Goal: Task Accomplishment & Management: Manage account settings

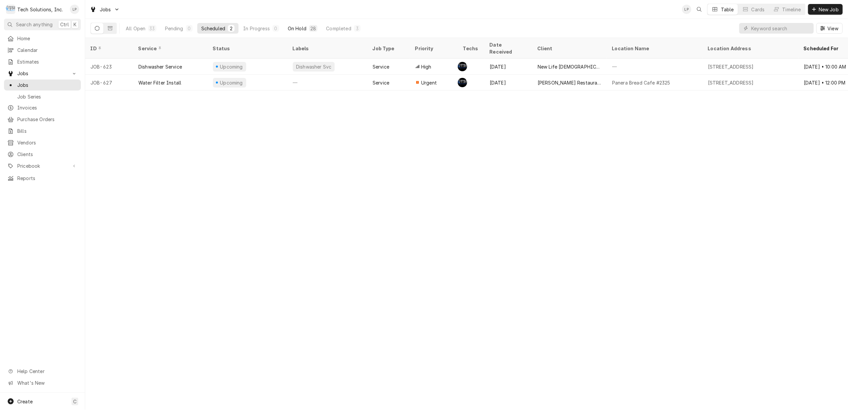
click at [301, 27] on div "On Hold" at bounding box center [297, 28] width 19 height 7
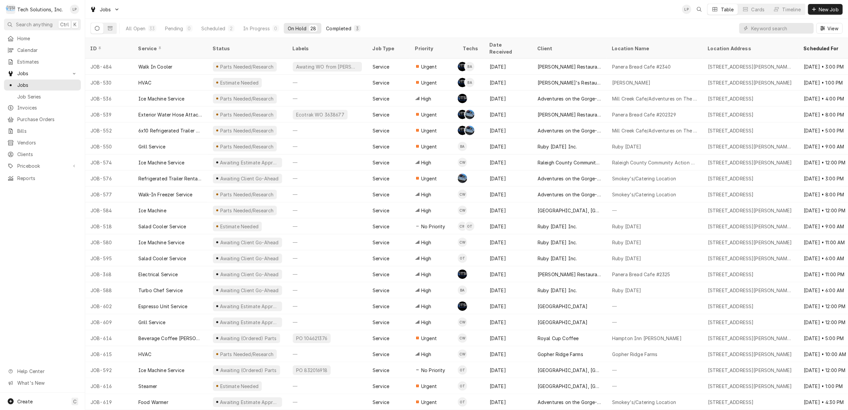
click at [343, 27] on div "Completed" at bounding box center [338, 28] width 25 height 7
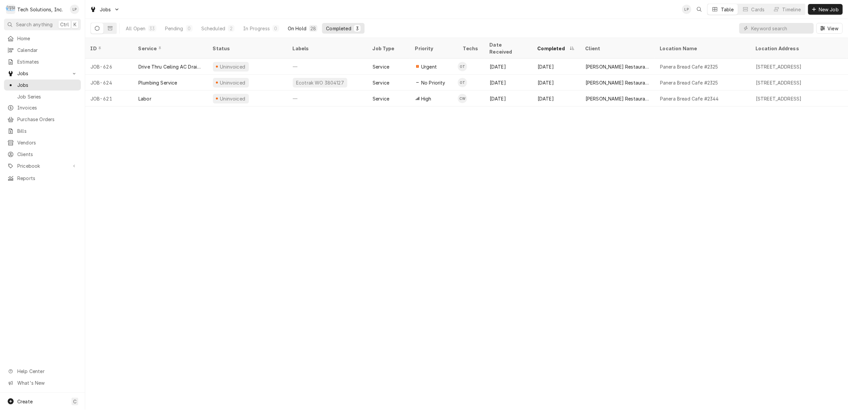
click at [295, 27] on div "On Hold" at bounding box center [297, 28] width 19 height 7
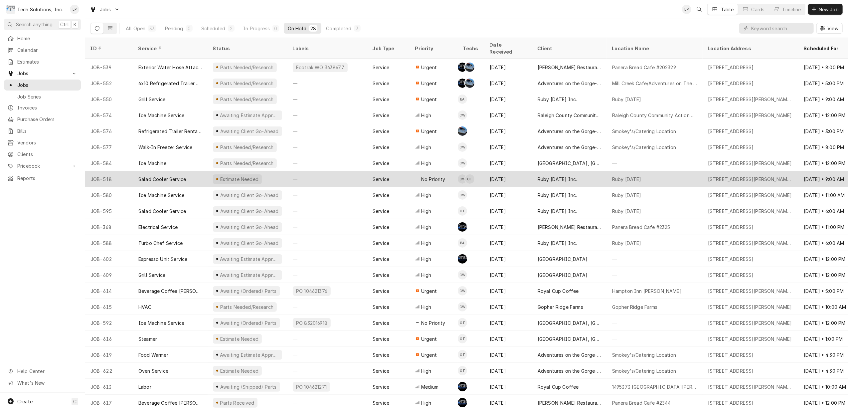
scroll to position [63, 0]
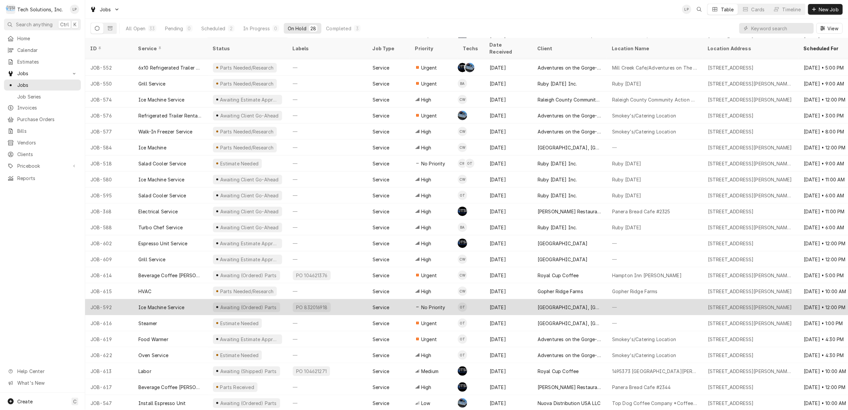
click at [348, 300] on div "PO 832016918" at bounding box center [327, 307] width 80 height 16
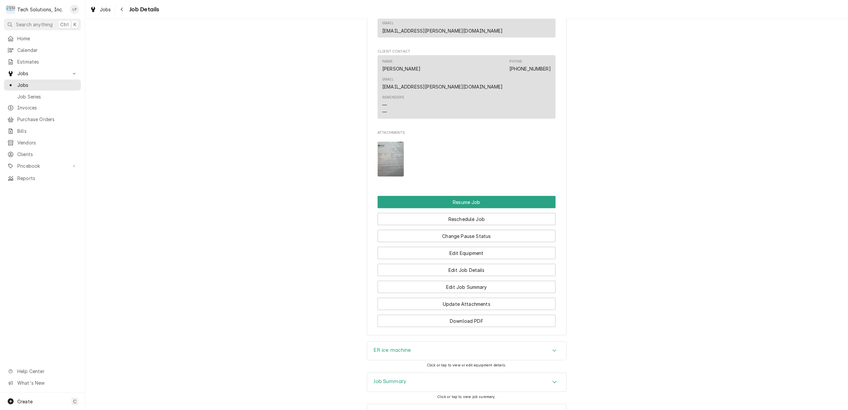
scroll to position [803, 0]
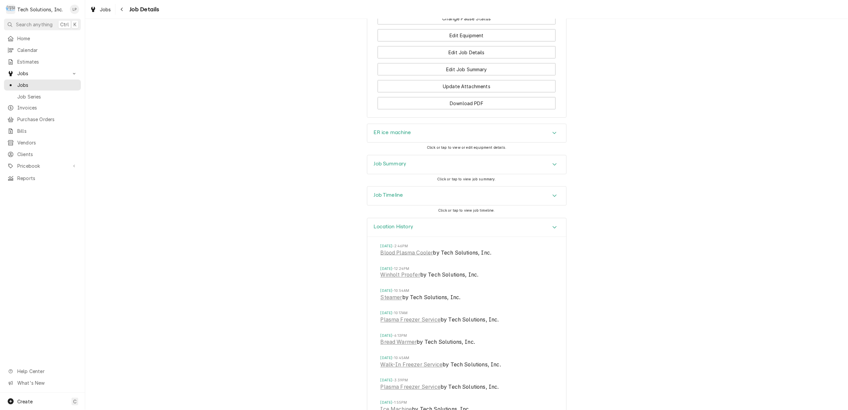
scroll to position [1051, 0]
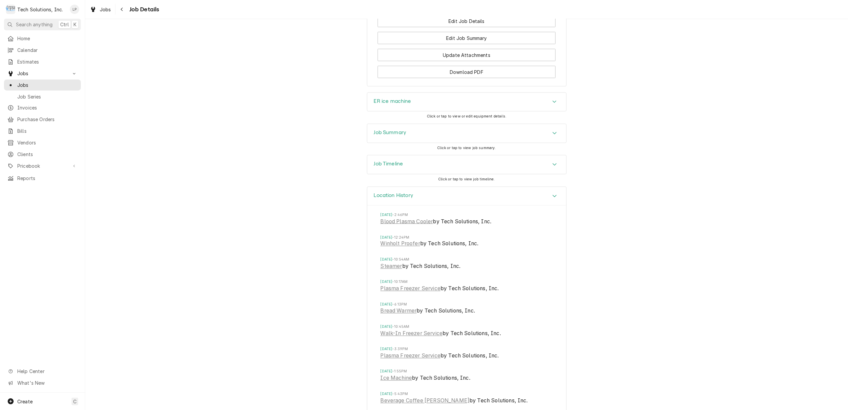
click at [552, 162] on icon "Accordion Header" at bounding box center [554, 164] width 5 height 5
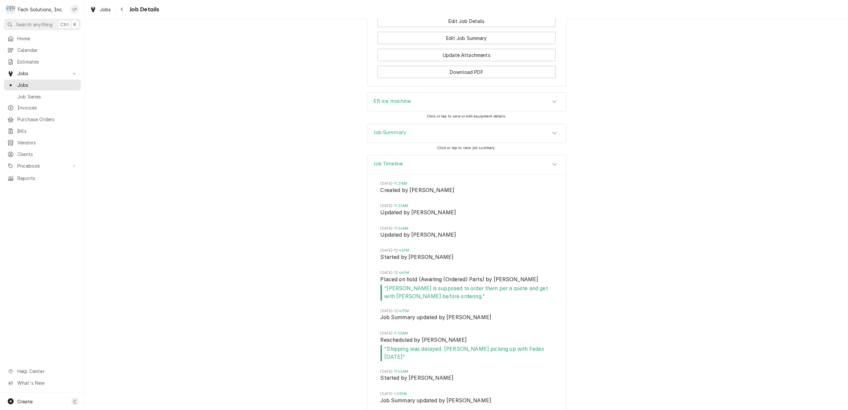
drag, startPoint x: 451, startPoint y: 368, endPoint x: 475, endPoint y: 367, distance: 24.3
drag, startPoint x: 475, startPoint y: 367, endPoint x: 471, endPoint y: 367, distance: 4.3
copy span "00192971"
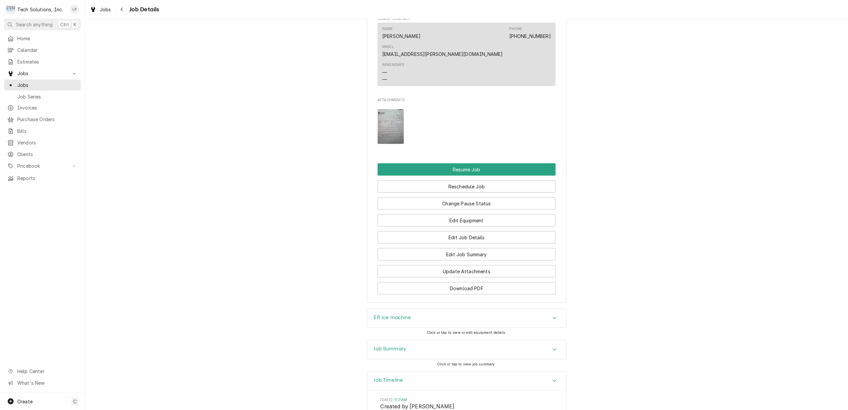
scroll to position [843, 0]
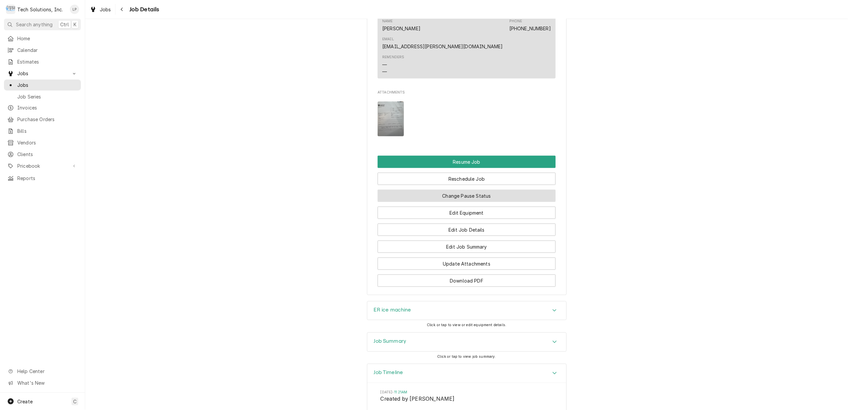
click at [493, 190] on button "Change Pause Status" at bounding box center [467, 196] width 178 height 12
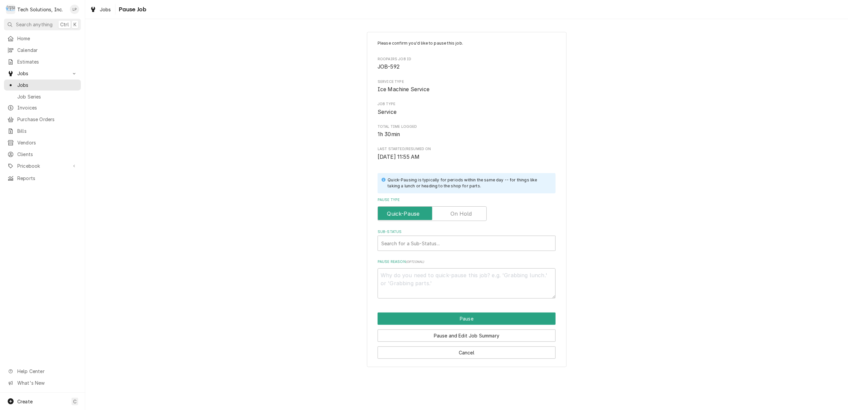
click at [457, 217] on label "Pause Type" at bounding box center [432, 213] width 109 height 15
click at [457, 217] on input "Pause Type" at bounding box center [432, 213] width 103 height 15
checkbox input "true"
click at [461, 242] on div "Sub-Status" at bounding box center [466, 243] width 171 height 12
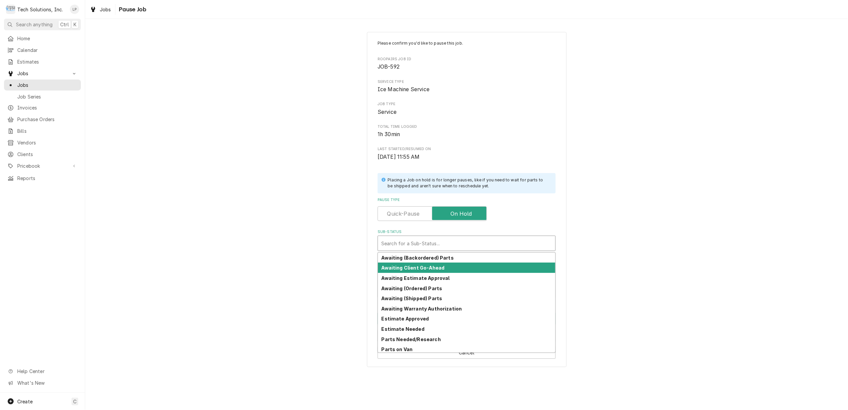
scroll to position [33, 0]
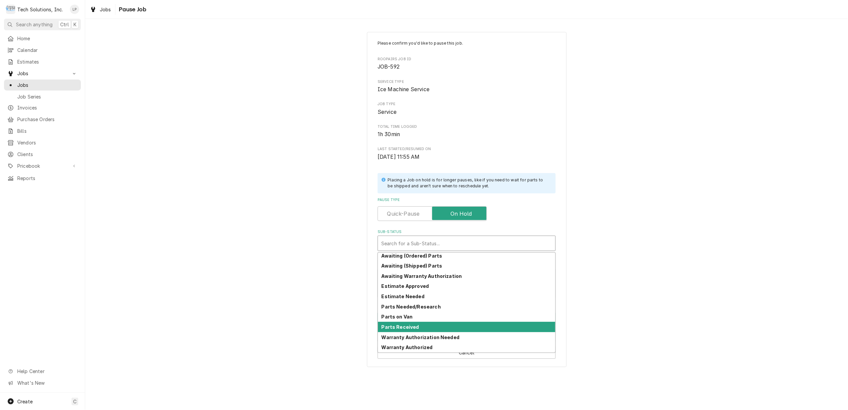
click at [444, 327] on div "Parts Received" at bounding box center [466, 327] width 177 height 10
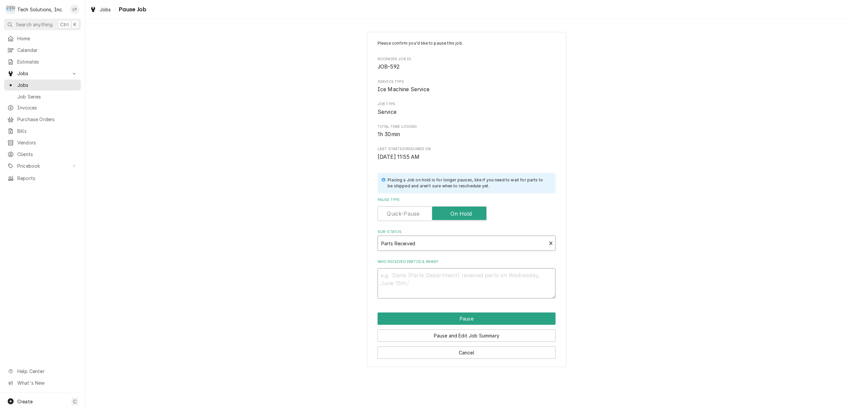
click at [451, 278] on textarea "Who received part(s) & when?" at bounding box center [467, 283] width 178 height 30
type textarea "x"
type textarea "O"
type textarea "x"
type textarea "Ot"
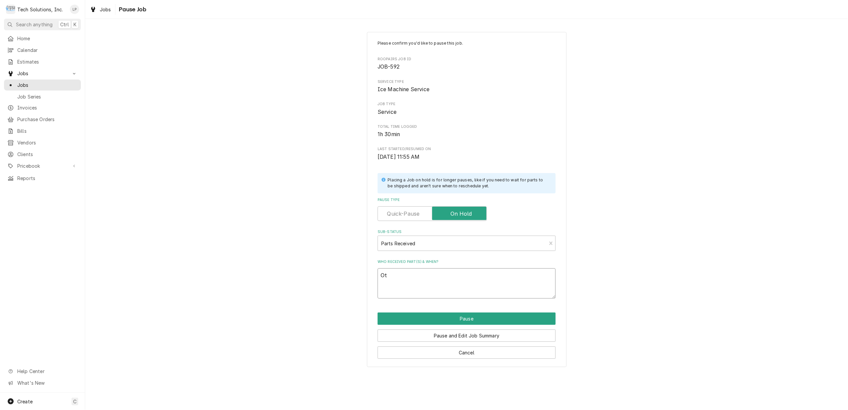
type textarea "x"
type textarea "Oti"
type textarea "x"
type textarea "Otis"
type textarea "x"
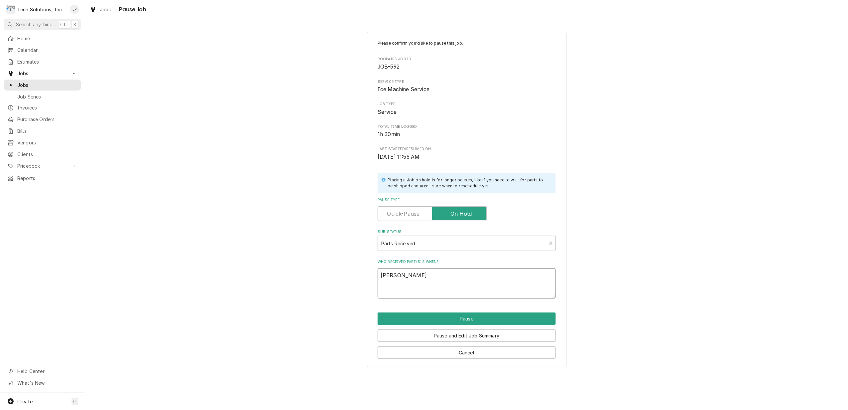
type textarea "Otis"
type textarea "x"
type textarea "Otis p"
type textarea "x"
type textarea "Otis pi"
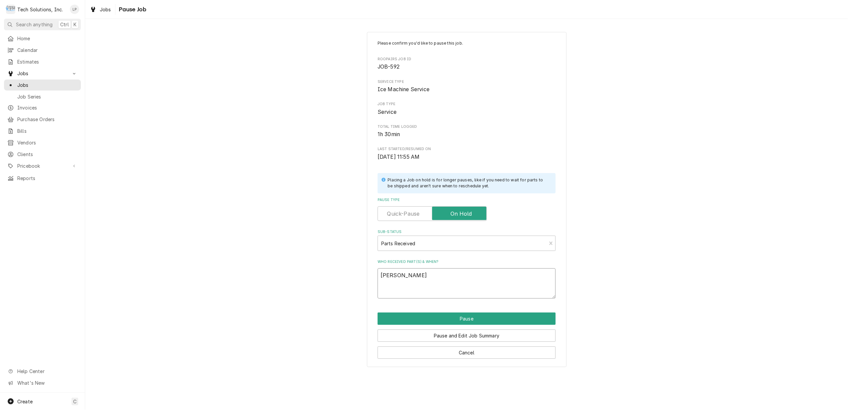
type textarea "x"
type textarea "Otis pic"
type textarea "x"
type textarea "Otis pick"
type textarea "x"
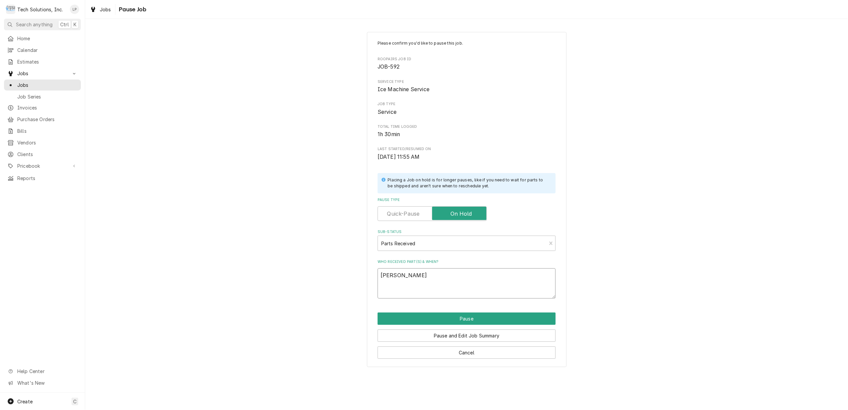
type textarea "Otis picki"
type textarea "x"
type textarea "Otis pickin"
type textarea "x"
type textarea "Otis picking"
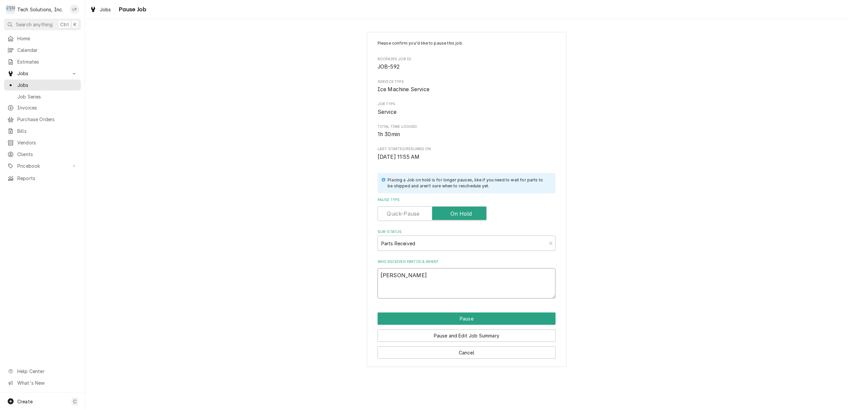
type textarea "x"
type textarea "Otis picking"
type textarea "x"
type textarea "Otis picking u"
type textarea "x"
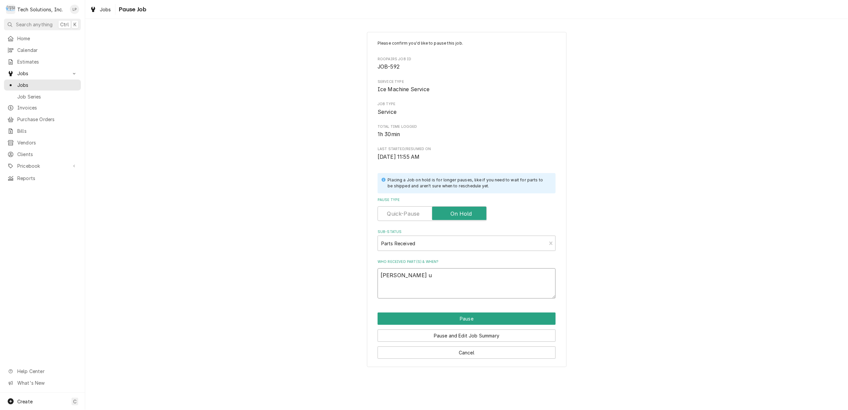
type textarea "Otis picking up"
type textarea "x"
type textarea "Otis picking up"
type textarea "x"
type textarea "Otis picking up a"
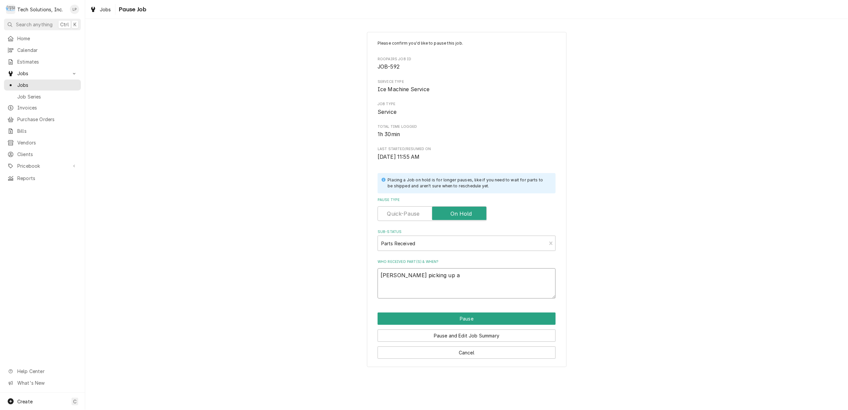
type textarea "x"
type textarea "Otis picking up at"
type textarea "x"
type textarea "Otis picking up at"
type textarea "x"
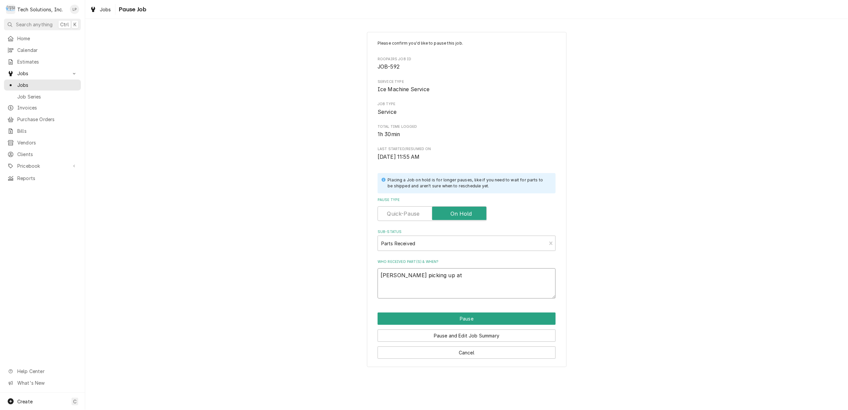
type textarea "Otis picking up at U"
type textarea "x"
type textarea "Otis picking up at UP"
type textarea "x"
type textarea "Otis picking up at UPS"
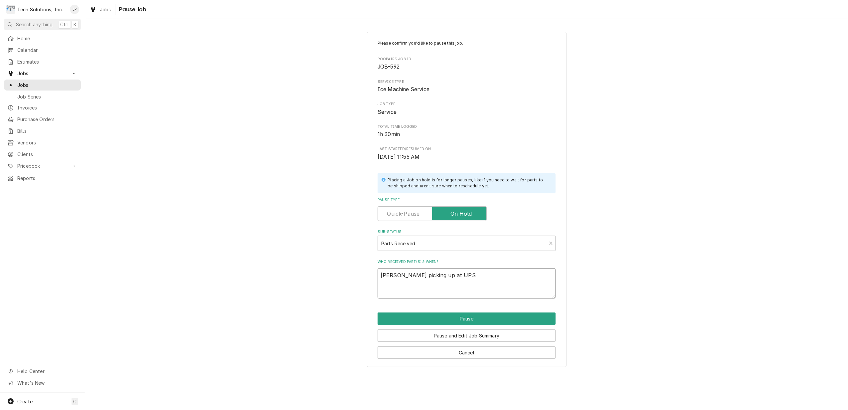
type textarea "x"
type textarea "Otis picking up at UPS"
type textarea "x"
type textarea "Otis picking up at UPS T"
type textarea "x"
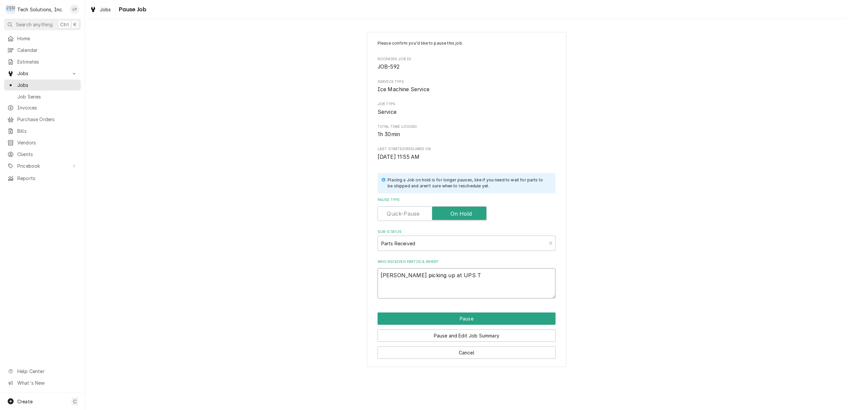
type textarea "Otis picking up at UPS Tu"
type textarea "x"
type textarea "Otis picking up at UPS Tue"
type textarea "x"
type textarea "Otis picking up at UPS Tues"
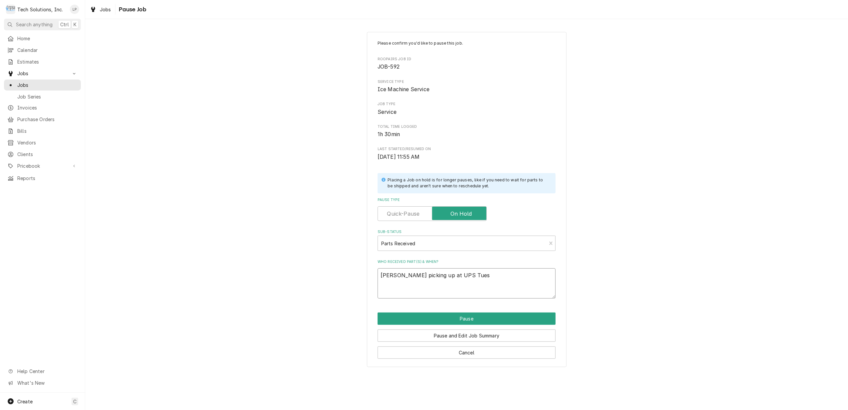
type textarea "x"
type textarea "Otis picking up at UPS Tues"
type textarea "x"
type textarea "Otis picking up at UPS Tues m"
type textarea "x"
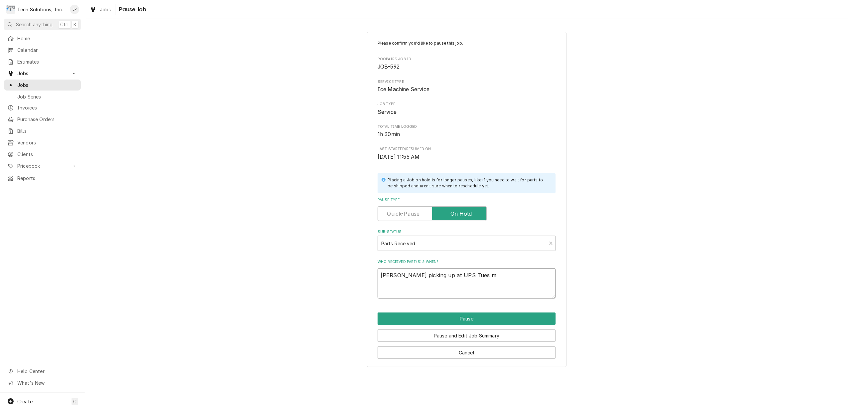
type textarea "Otis picking up at UPS Tues mo"
type textarea "x"
type textarea "Otis picking up at UPS Tues mor"
type textarea "x"
type textarea "Otis picking up at UPS Tues morn"
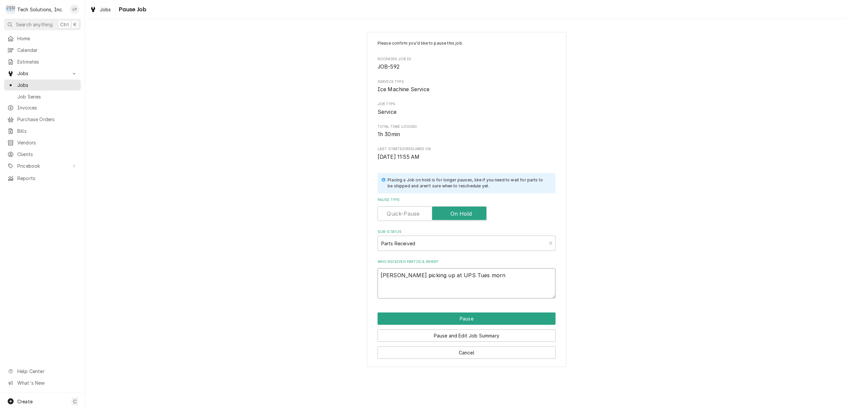
type textarea "x"
type textarea "Otis picking up at UPS Tues morng"
type textarea "x"
type textarea "Otis picking up at UPS Tues morn"
type textarea "x"
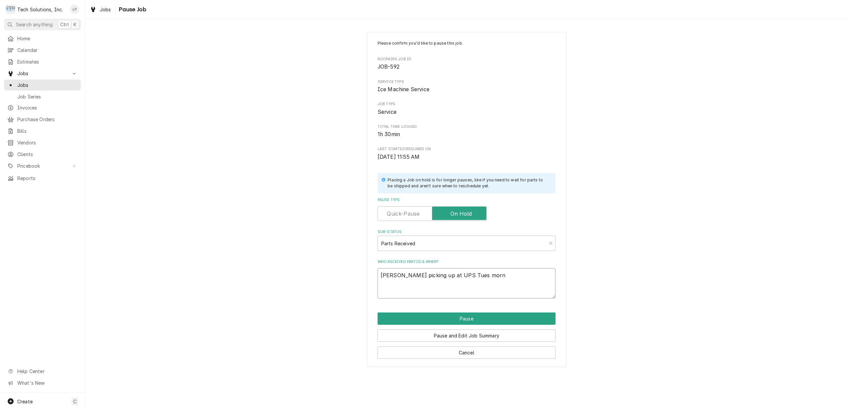
type textarea "Otis picking up at UPS Tues morn."
type textarea "x"
type textarea "Otis picking up at UPS Tues morn."
type textarea "x"
type textarea "Otis picking up at UPS Tues morn. 9"
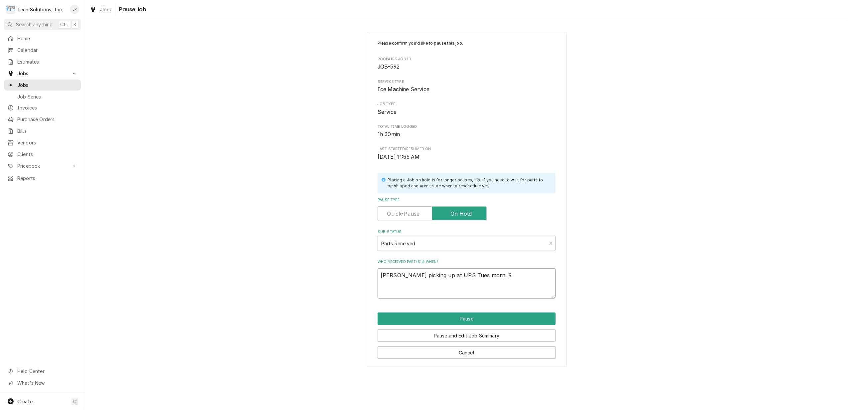
type textarea "x"
type textarea "Otis picking up at UPS Tues morn. 9:"
type textarea "x"
type textarea "Otis picking up at UPS Tues morn. 9:1"
type textarea "x"
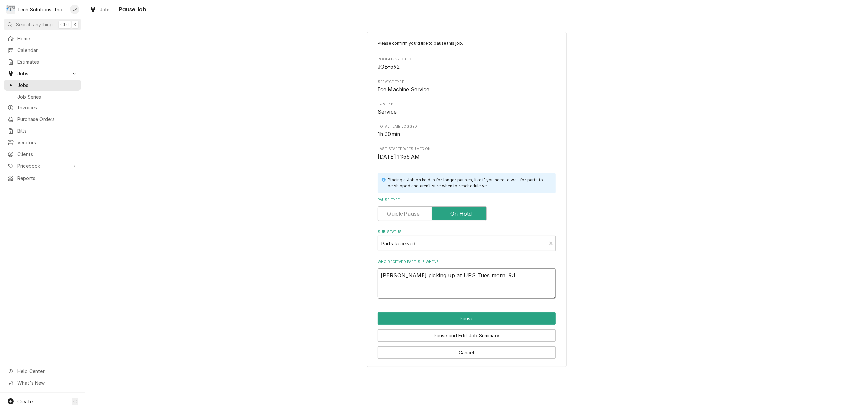
type textarea "Otis picking up at UPS Tues morn. 9:15"
type textarea "x"
type textarea "Otis picking up at UPS Tues morn. 9:15"
type textarea "x"
type textarea "Otis picking up at UPS Tues morn. 9:15 8"
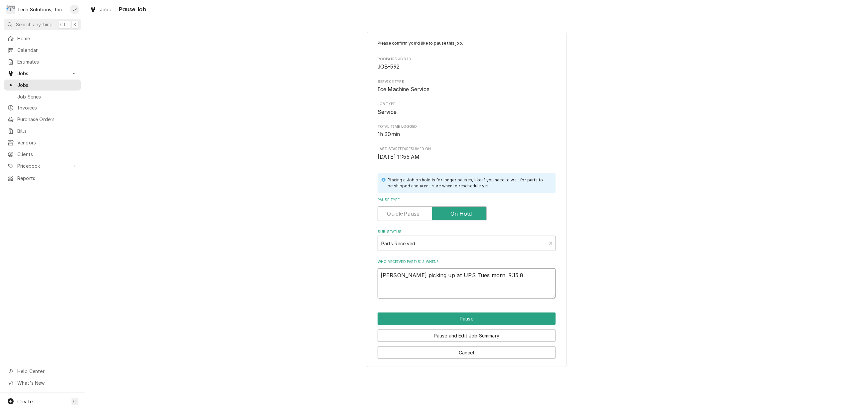
type textarea "x"
type textarea "Otis picking up at UPS Tues morn. 9:15 8/"
type textarea "x"
type textarea "Otis picking up at UPS Tues morn. 9:15 8/2"
type textarea "x"
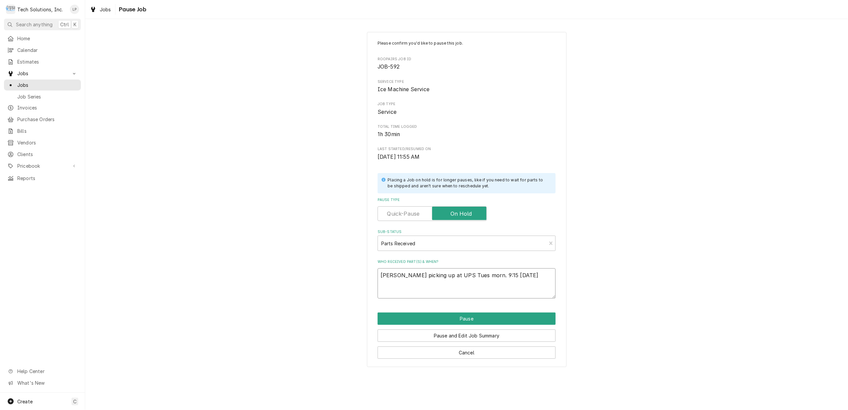
type textarea "Otis picking up at UPS Tues morn. 9:15 8/20"
type textarea "x"
type textarea "Otis picking up at UPS Tues morn. 9:15 8/20:"
type textarea "x"
type textarea "Otis picking up at UPS Tues morn. 9:15 8/20:2"
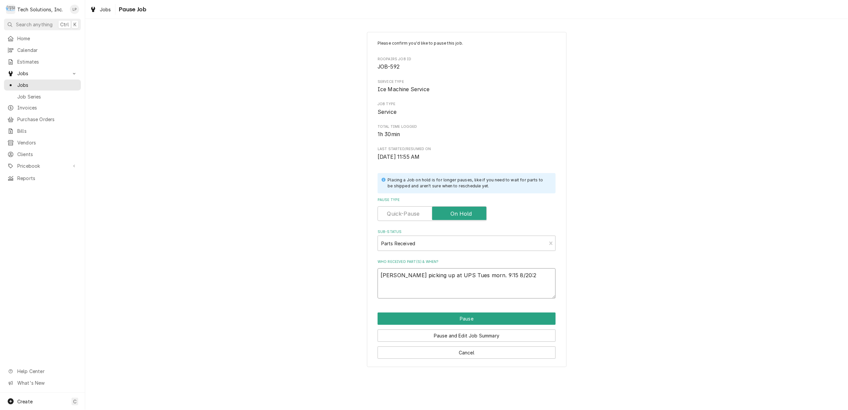
type textarea "x"
type textarea "Otis picking up at UPS Tues morn. 9:15 8/20:25"
click at [464, 319] on button "Pause" at bounding box center [467, 318] width 178 height 12
type textarea "x"
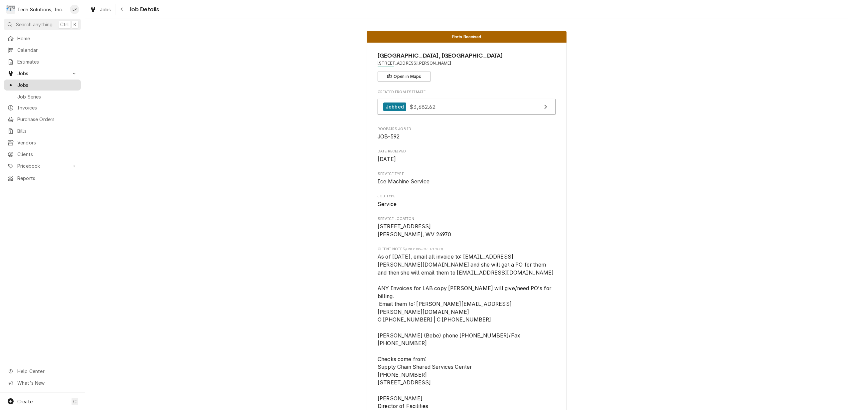
click at [18, 82] on span "Jobs" at bounding box center [47, 85] width 60 height 7
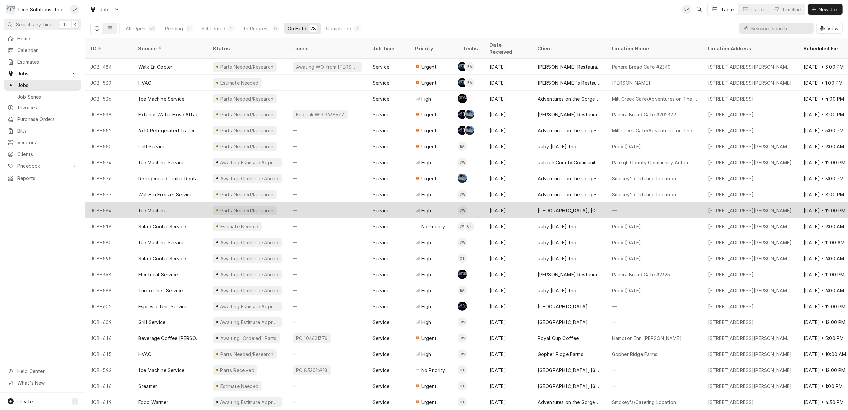
click at [184, 204] on div "Ice Machine" at bounding box center [170, 210] width 75 height 16
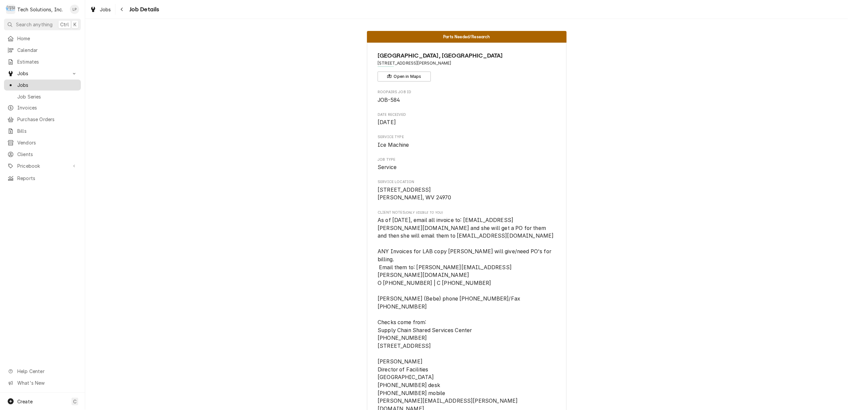
click at [20, 83] on span "Jobs" at bounding box center [47, 85] width 60 height 7
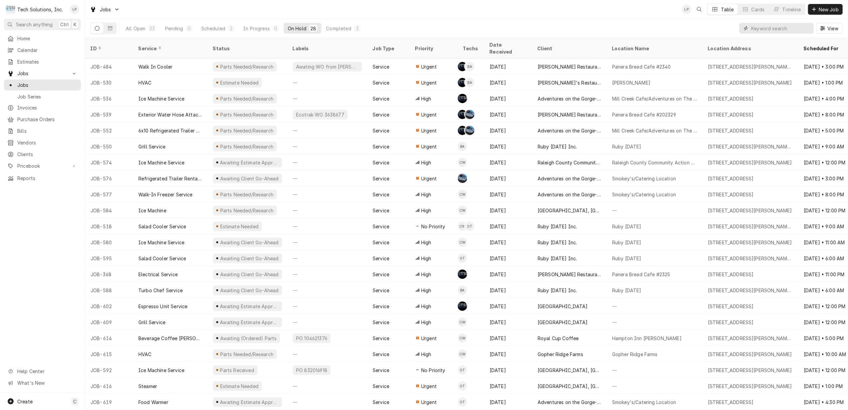
click at [775, 28] on input "Dynamic Content Wrapper" at bounding box center [780, 28] width 59 height 11
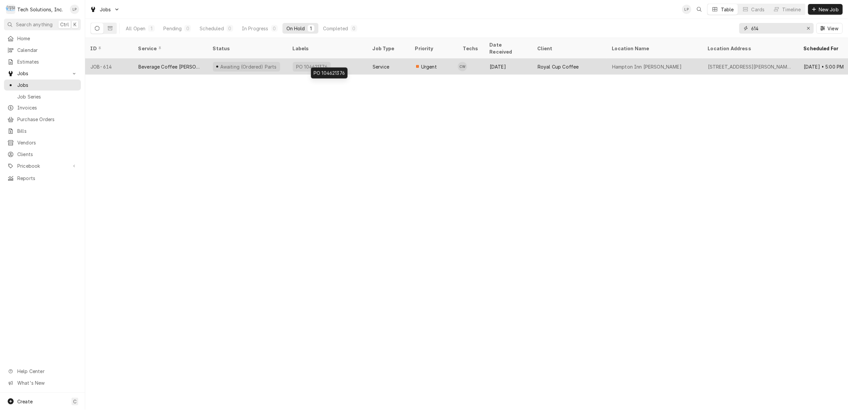
type input "614"
click at [352, 60] on div "PO 104621376" at bounding box center [327, 67] width 80 height 16
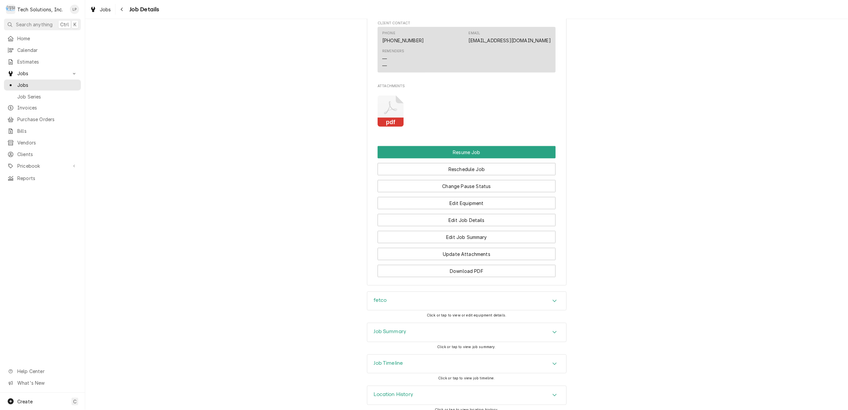
scroll to position [794, 0]
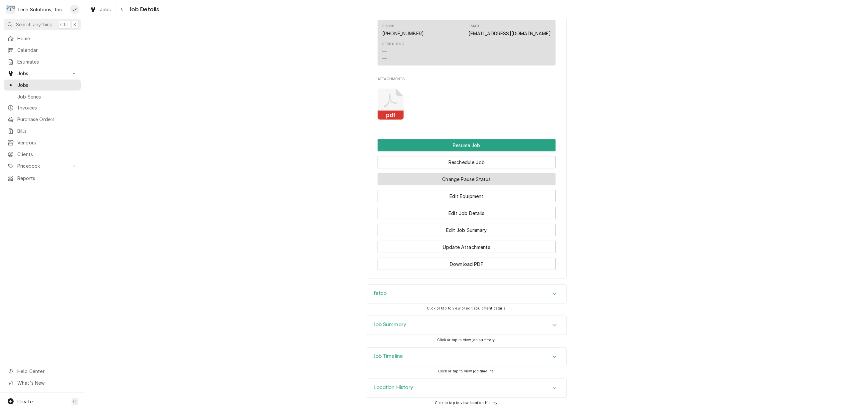
click at [484, 179] on button "Change Pause Status" at bounding box center [467, 179] width 178 height 12
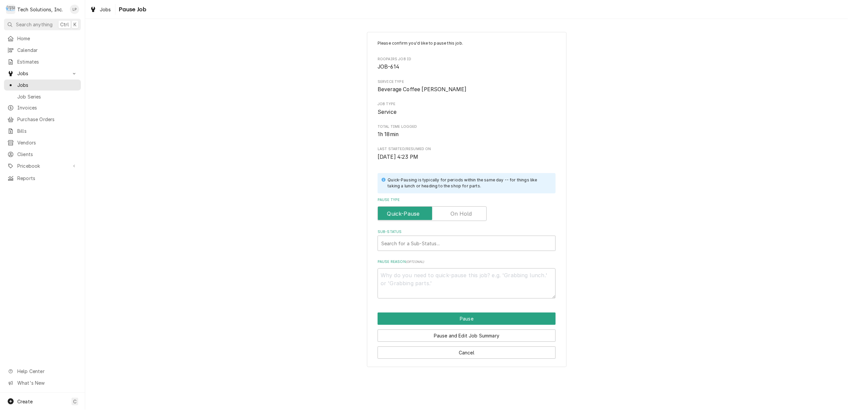
click at [471, 217] on label "Pause Type" at bounding box center [432, 213] width 109 height 15
click at [471, 217] on input "Pause Type" at bounding box center [432, 213] width 103 height 15
checkbox input "true"
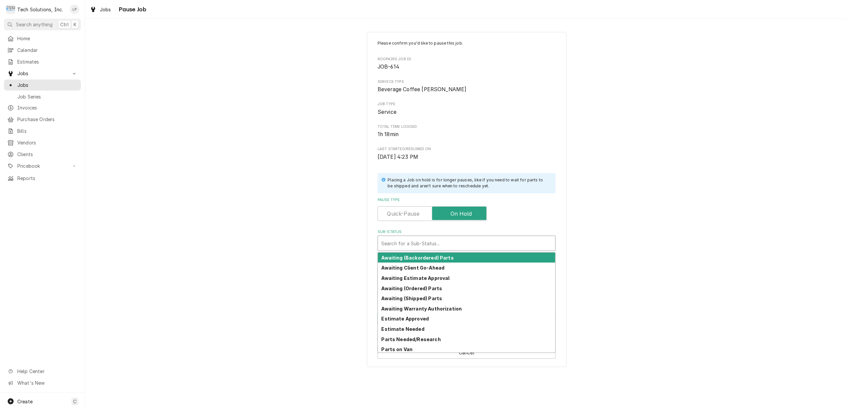
click at [482, 244] on div "Sub-Status" at bounding box center [466, 243] width 171 height 12
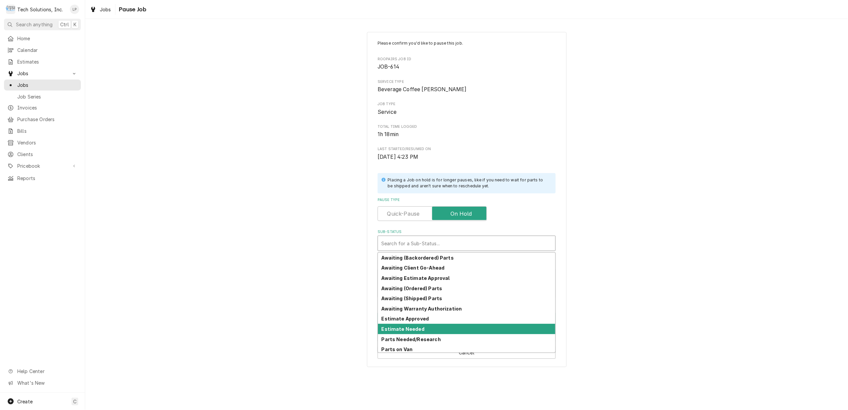
scroll to position [33, 0]
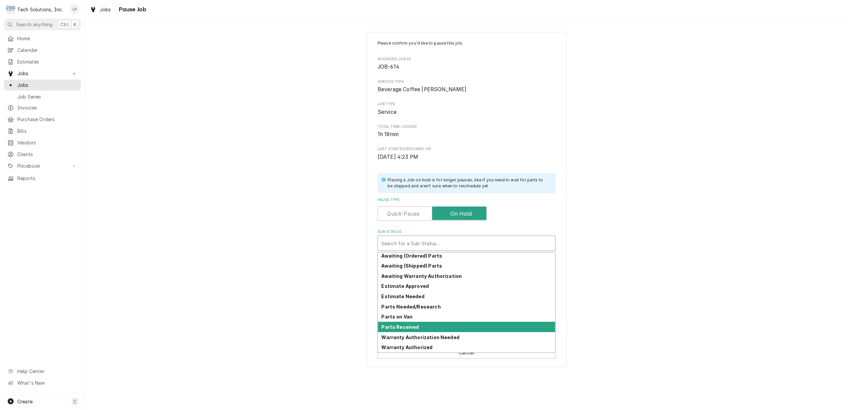
click at [510, 325] on div "Parts Received" at bounding box center [466, 327] width 177 height 10
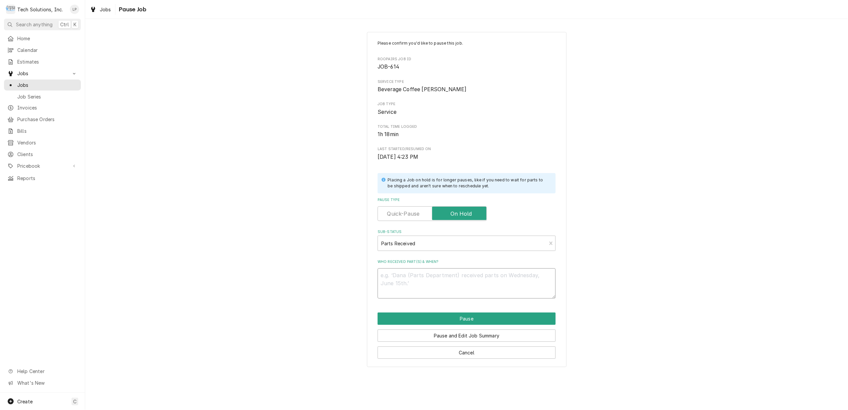
click at [448, 282] on textarea "Who received part(s) & when?" at bounding box center [467, 283] width 178 height 30
type textarea "x"
type textarea "O"
type textarea "x"
type textarea "Ot"
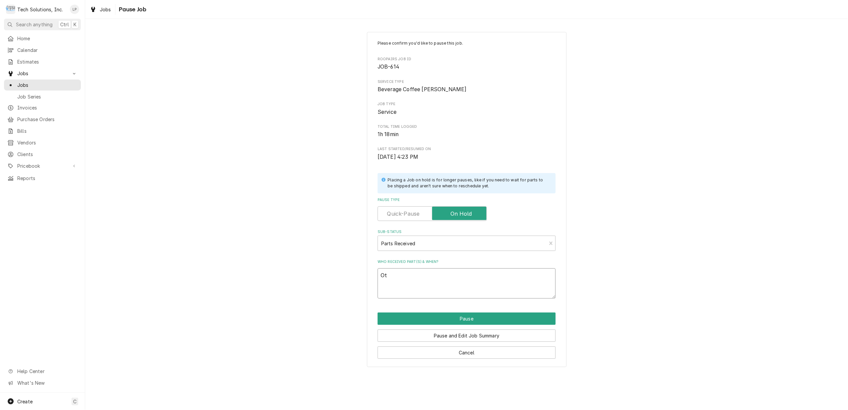
type textarea "x"
type textarea "Oti"
type textarea "x"
type textarea "Otis"
type textarea "x"
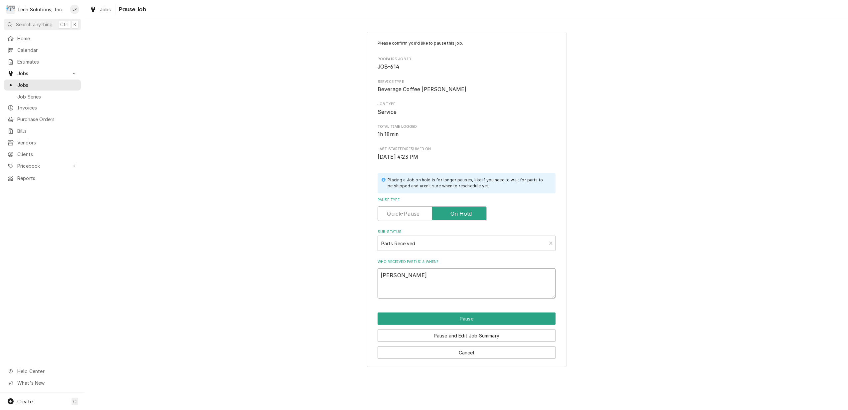
type textarea "Otis"
type textarea "x"
type textarea "Otis p"
type textarea "x"
type textarea "Otis pi"
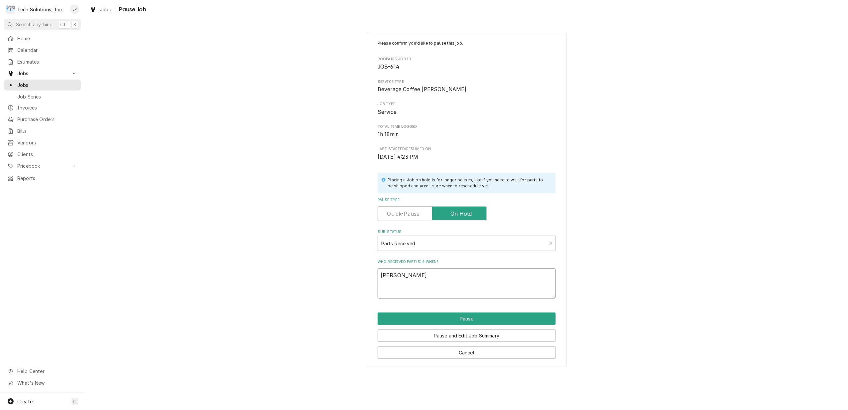
type textarea "x"
type textarea "Otis pic"
type textarea "x"
type textarea "Otis pick"
type textarea "x"
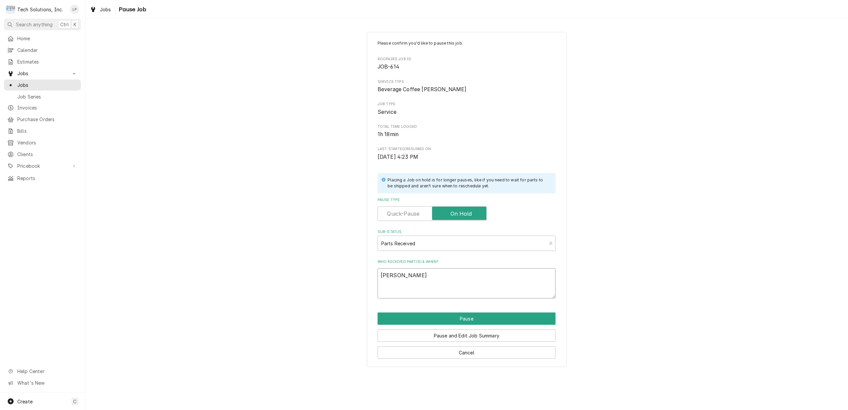
type textarea "Otis picki"
type textarea "x"
type textarea "Otis pickin"
type textarea "x"
type textarea "Otis picking"
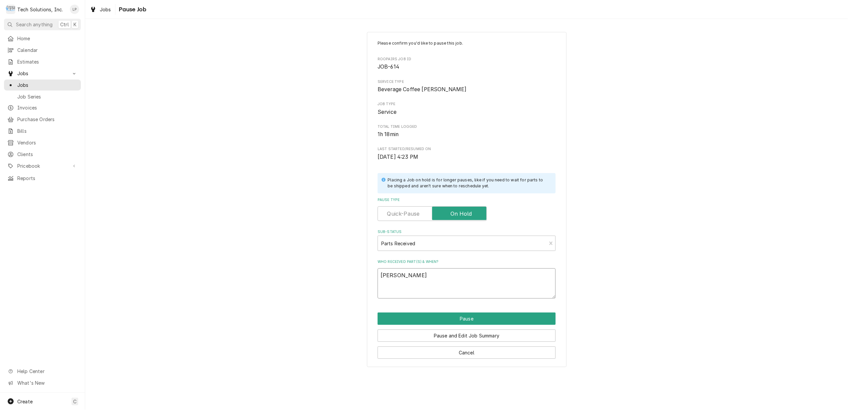
type textarea "x"
type textarea "Otis picking"
type textarea "x"
type textarea "Otis picking u"
type textarea "x"
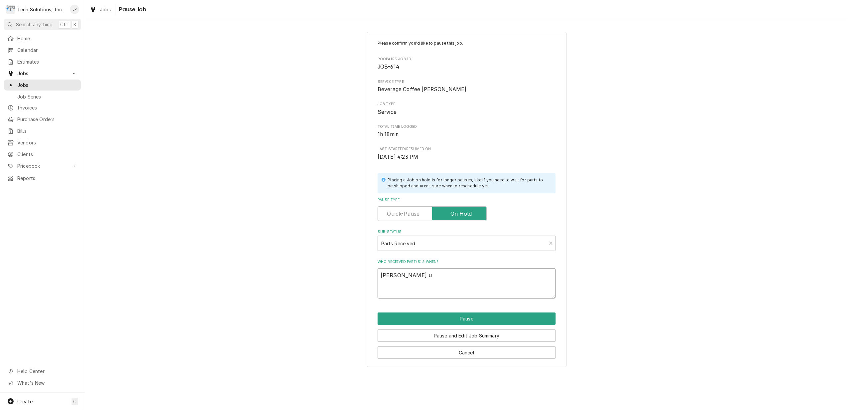
type textarea "Otis picking up"
type textarea "x"
type textarea "Otis picking up"
type textarea "x"
type textarea "Otis picking up a"
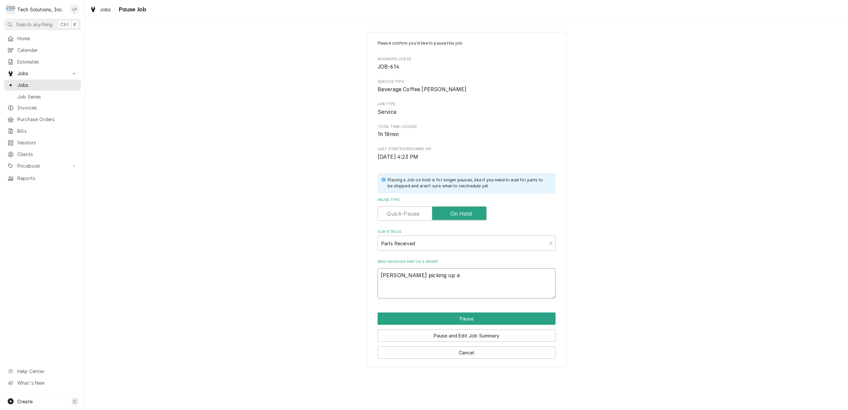
type textarea "x"
type textarea "Otis picking up at"
type textarea "x"
type textarea "Otis picking up at"
type textarea "x"
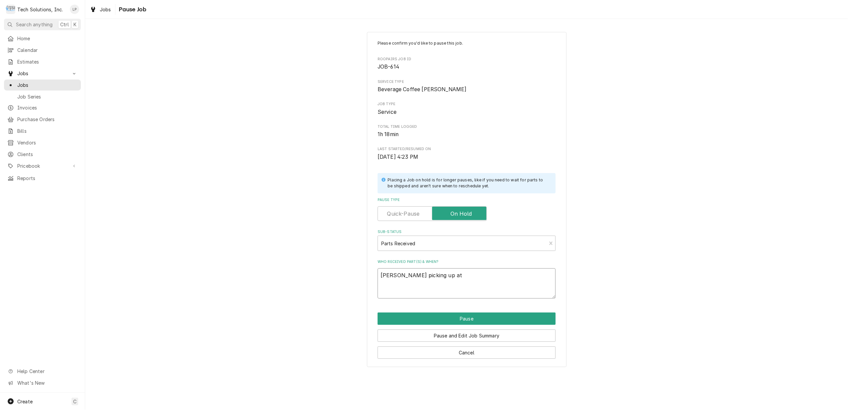
type textarea "Otis picking up at U"
type textarea "x"
type textarea "Otis picking up at UP"
type textarea "x"
type textarea "Otis picking up at UPS"
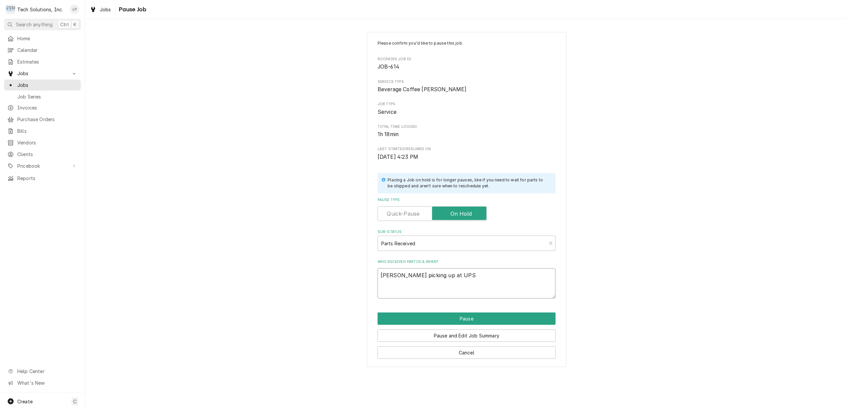
type textarea "x"
type textarea "Otis picking up at UPS"
type textarea "x"
type textarea "Otis picking up at UPS s"
type textarea "x"
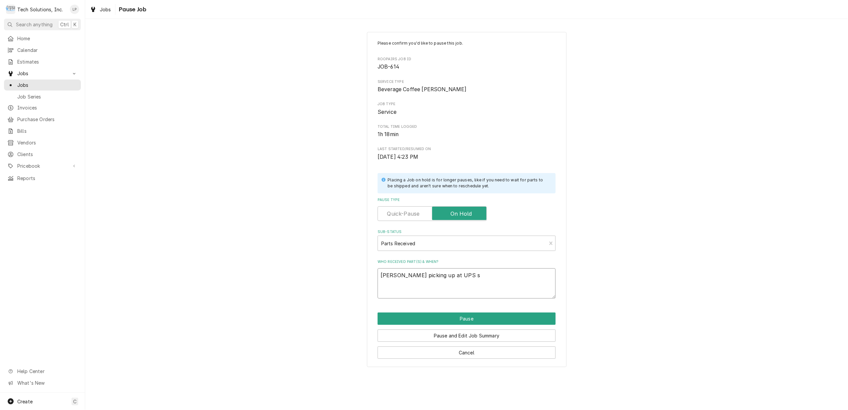
type textarea "Otis picking up at UPS so"
type textarea "x"
type textarea "Otis picking up at UPS sol"
type textarea "x"
type textarea "Otis picking up at UPS sole"
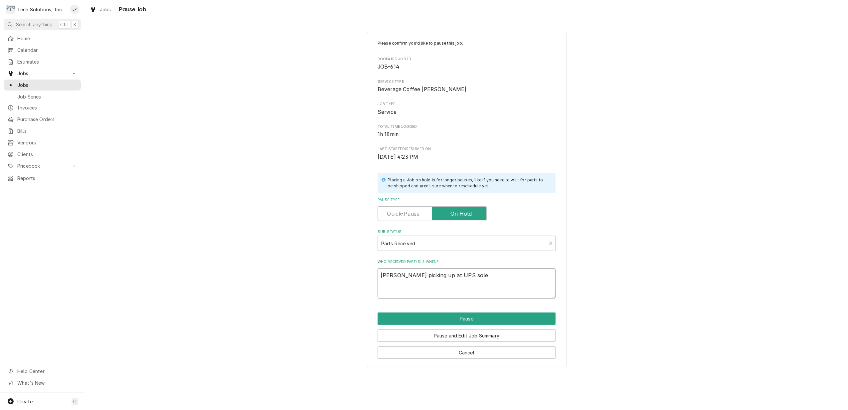
type textarea "x"
type textarea "Otis picking up at UPS solen"
type textarea "x"
type textarea "Otis picking up at UPS soleno"
type textarea "x"
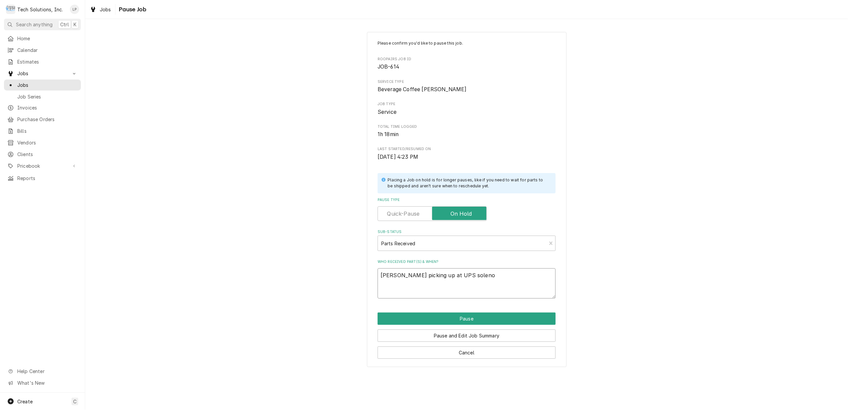
type textarea "Otis picking up at UPS solenoi"
type textarea "x"
type textarea "Otis picking up at UPS solenoid"
type textarea "x"
type textarea "Otis picking up at UPS solenoid"
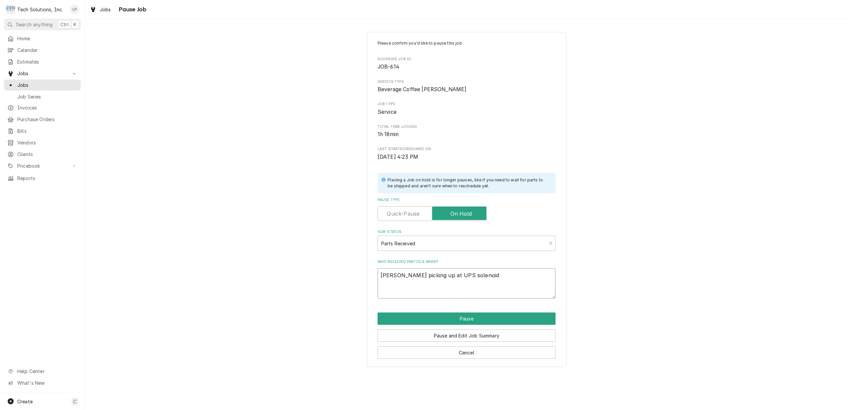
type textarea "x"
type textarea "Otis picking up at UPS solenoid v"
type textarea "x"
type textarea "Otis picking up at UPS solenoid va"
type textarea "x"
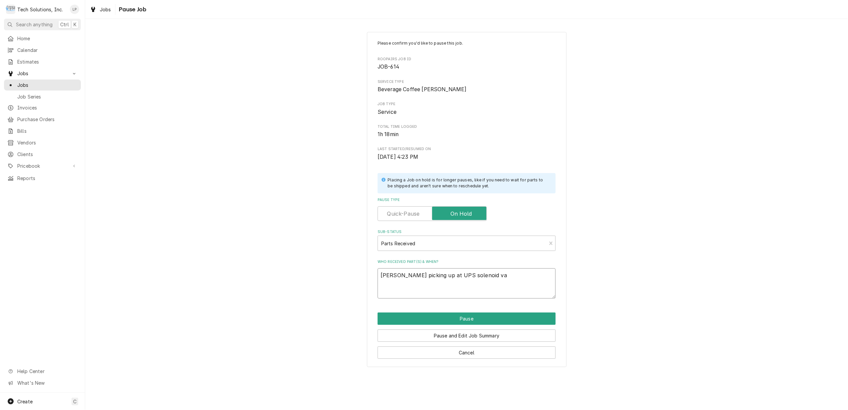
type textarea "Otis picking up at UPS solenoid val"
type textarea "x"
type textarea "Otis picking up at UPS solenoid valv"
type textarea "x"
type textarea "Otis picking up at UPS solenoid valve"
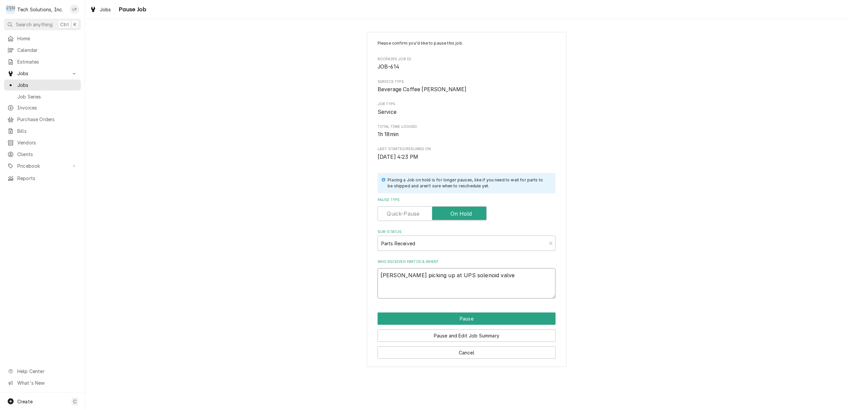
type textarea "x"
type textarea "Otis picking up at UPS solenoid valve"
type textarea "x"
type textarea "Otis picking up at UPS solenoid valve a"
type textarea "x"
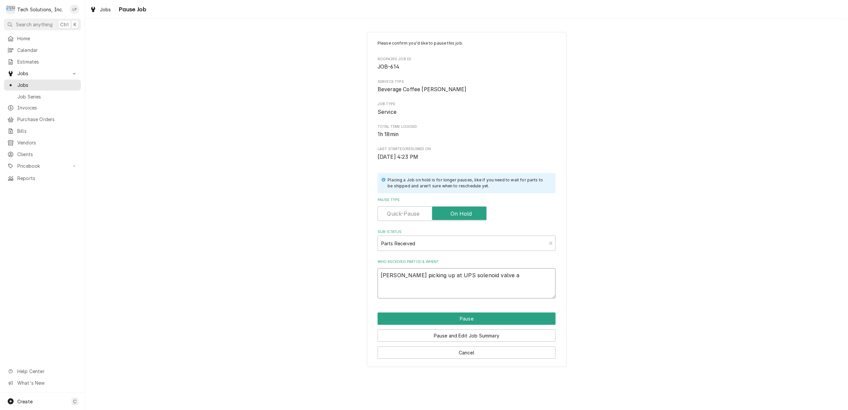
type textarea "Otis picking up at UPS solenoid valve an"
type textarea "x"
type textarea "Otis picking up at UPS solenoid valve and"
type textarea "x"
type textarea "Otis picking up at UPS solenoid valve and"
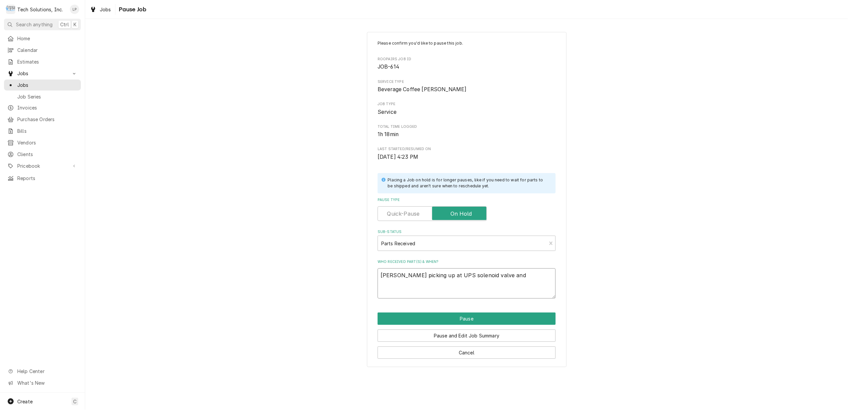
type textarea "x"
type textarea "Otis picking up at UPS solenoid valve and a"
type textarea "x"
type textarea "Otis picking up at UPS solenoid valve and ad"
type textarea "x"
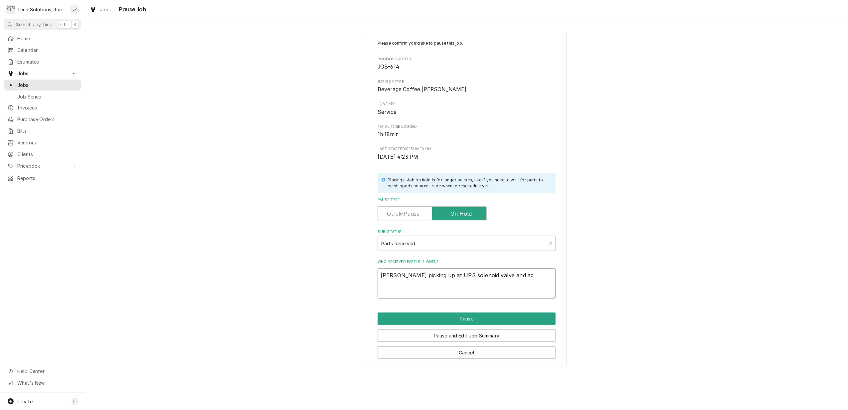
type textarea "Otis picking up at UPS solenoid valve and ada"
type textarea "x"
type textarea "Otis picking up at UPS solenoid valve and adap"
type textarea "x"
type textarea "Otis picking up at UPS solenoid valve and adapt"
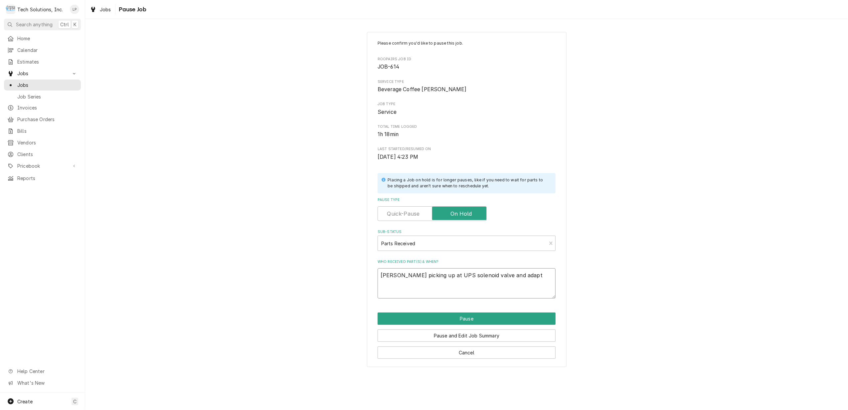
type textarea "x"
type textarea "Otis picking up at UPS solenoid valve and adapte"
type textarea "x"
type textarea "Otis picking up at UPS solenoid valve and adapter"
type textarea "x"
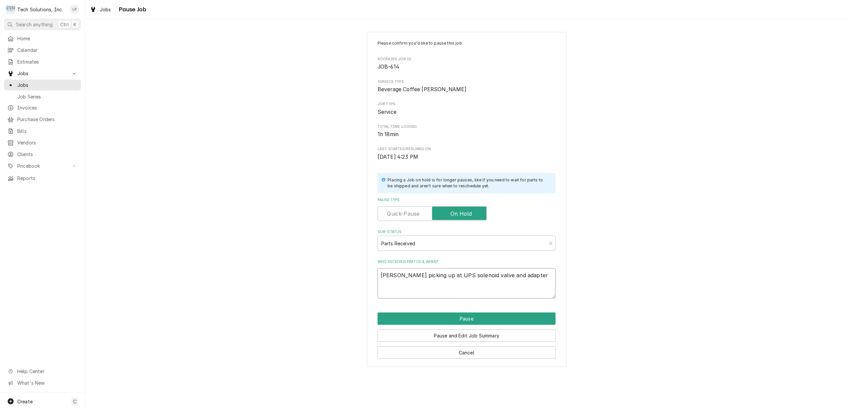
type textarea "Otis picking up at UPS solenoid valve and adapter"
type textarea "x"
type textarea "Otis picking up at UPS solenoid valve and adapter a"
type textarea "x"
type textarea "Otis picking up at UPS solenoid valve and adapter as"
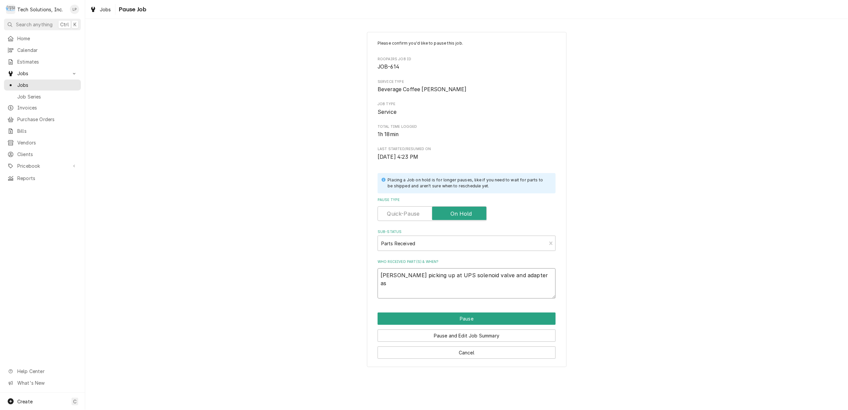
type textarea "x"
type textarea "Otis picking up at UPS solenoid valve and adapter ass"
type textarea "x"
type textarea "Otis picking up at UPS solenoid valve and adapter assy"
click at [440, 277] on textarea "Otis picking up at UPS solenoid valve and adapter assy" at bounding box center [467, 283] width 178 height 30
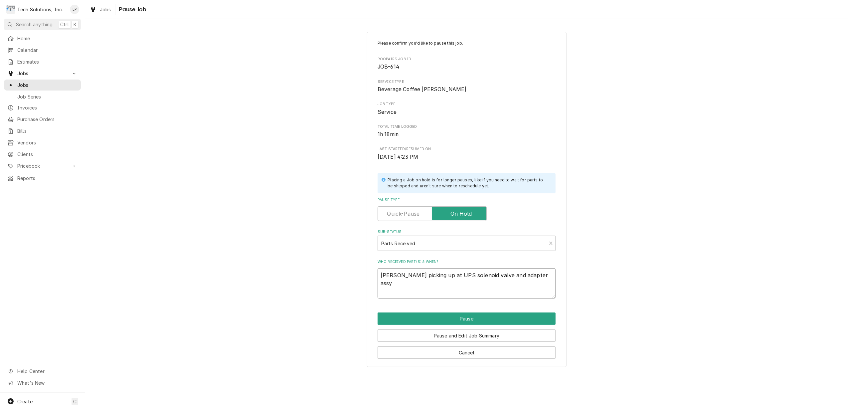
type textarea "x"
type textarea "Otis picking up at UPS Tsolenoid valve and adapter assy"
type textarea "x"
type textarea "Otis picking up at UPS Tusolenoid valve and adapter assy"
type textarea "x"
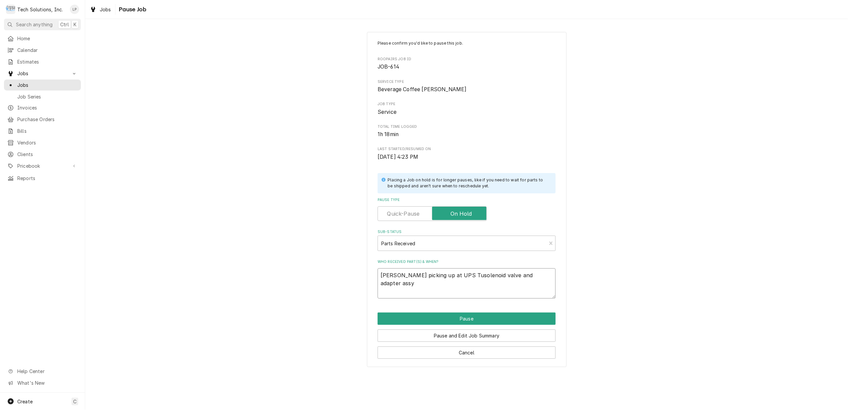
type textarea "Otis picking up at UPS Tuesolenoid valve and adapter assy"
type textarea "x"
type textarea "Otis picking up at UPS Tuessolenoid valve and adapter assy"
type textarea "x"
type textarea "Otis picking up at UPS Tues solenoid valve and adapter assy"
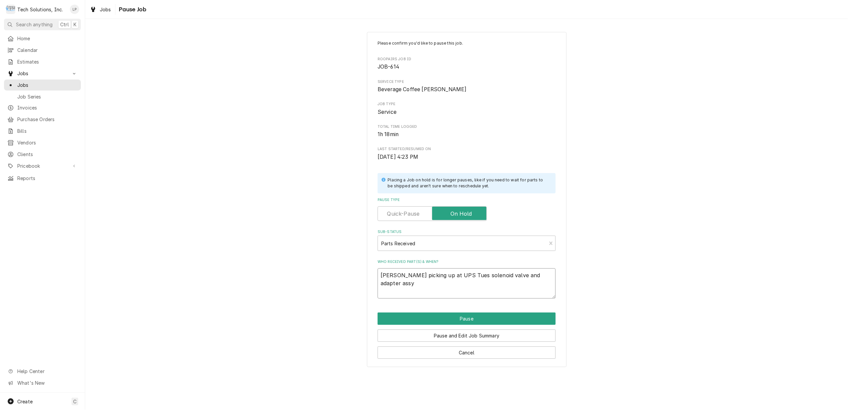
type textarea "x"
type textarea "Otis picking up at UPS Tues 8solenoid valve and adapter assy"
type textarea "x"
type textarea "Otis picking up at UPS Tues 8/solenoid valve and adapter assy"
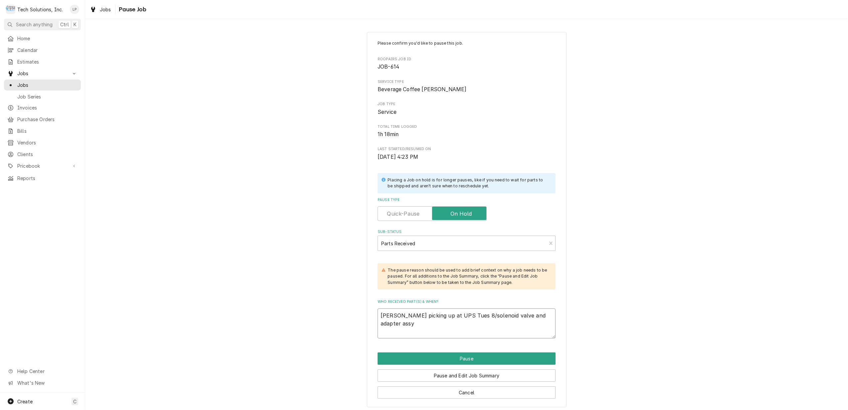
type textarea "x"
type textarea "Otis picking up at UPS Tues 8/2solenoid valve and adapter assy"
type textarea "x"
type textarea "Otis picking up at UPS Tues 8/20solenoid valve and adapter assy"
type textarea "x"
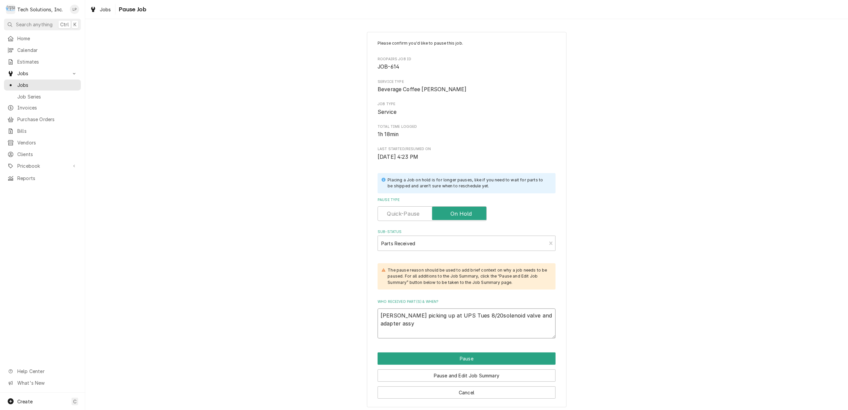
type textarea "Otis picking up at UPS Tues 8/20/solenoid valve and adapter assy"
type textarea "x"
type textarea "Otis picking up at UPS Tues 8/20/2solenoid valve and adapter assy"
type textarea "x"
type textarea "Otis picking up at UPS Tues 8/20/25solenoid valve and adapter assy"
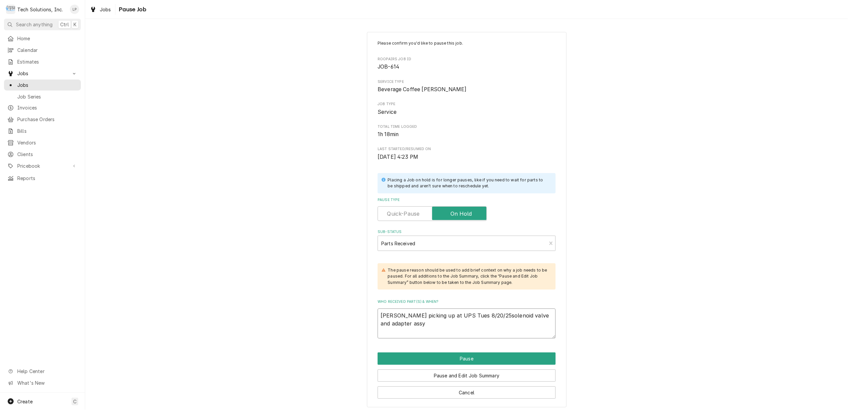
type textarea "x"
type textarea "Otis picking up at UPS Tues 8/20/25 solenoid valve and adapter assy"
type textarea "x"
type textarea "Otis picking up at UPS Tues 8/20/25 9solenoid valve and adapter assy"
type textarea "x"
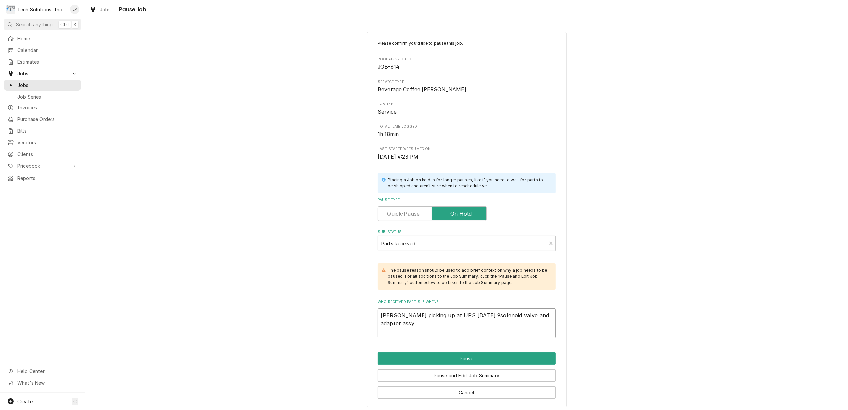
type textarea "Otis picking up at UPS Tues 8/20/25 9:solenoid valve and adapter assy"
type textarea "x"
type textarea "Otis picking up at UPS Tues 8/20/25 9:1solenoid valve and adapter assy"
type textarea "x"
type textarea "Otis picking up at UPS Tues 8/20/25 9:15solenoid valve and adapter assy"
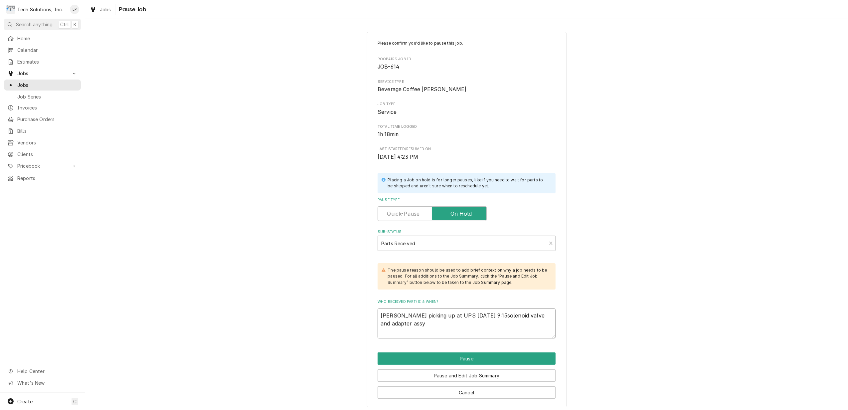
type textarea "x"
type textarea "[PERSON_NAME] picking up at UPS [DATE] 9:15 solenoid valve and adapter assy"
click at [469, 359] on button "Pause" at bounding box center [467, 358] width 178 height 12
type textarea "x"
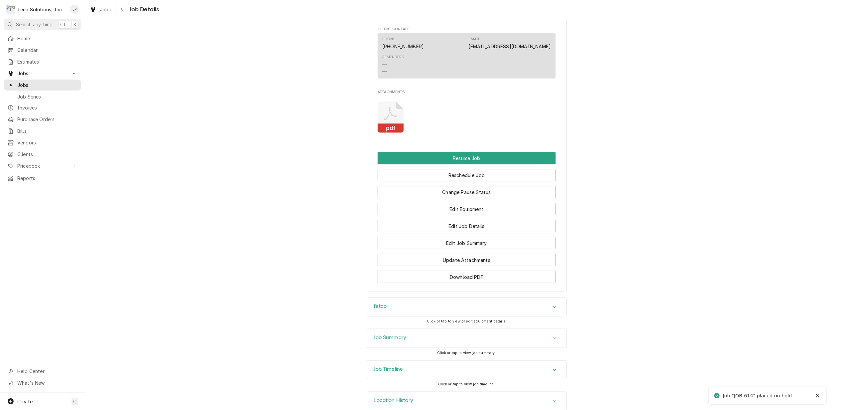
scroll to position [794, 0]
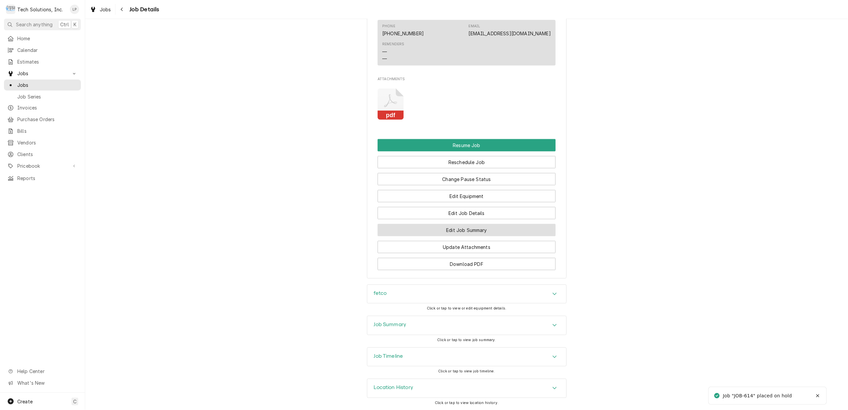
click at [477, 229] on button "Edit Job Summary" at bounding box center [467, 230] width 178 height 12
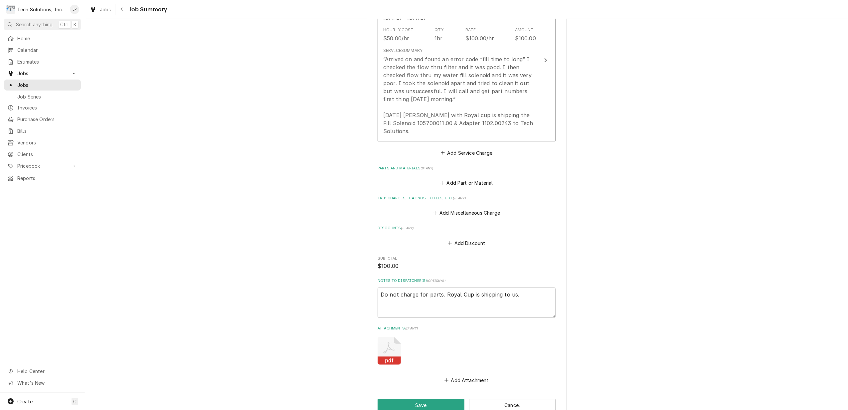
scroll to position [282, 0]
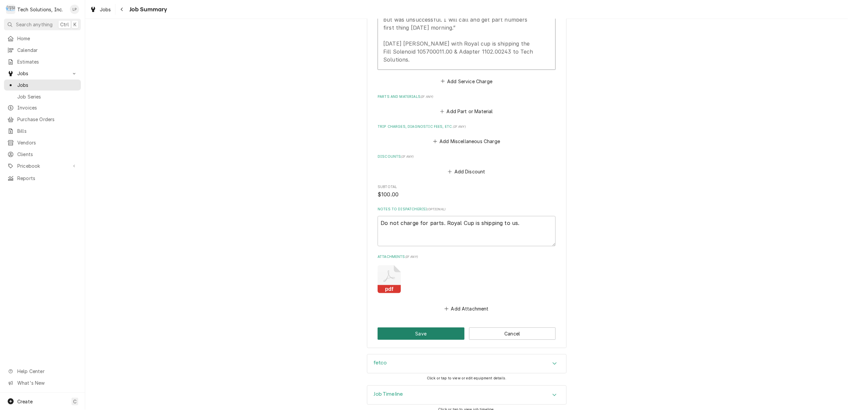
click at [442, 327] on button "Save" at bounding box center [421, 333] width 87 height 12
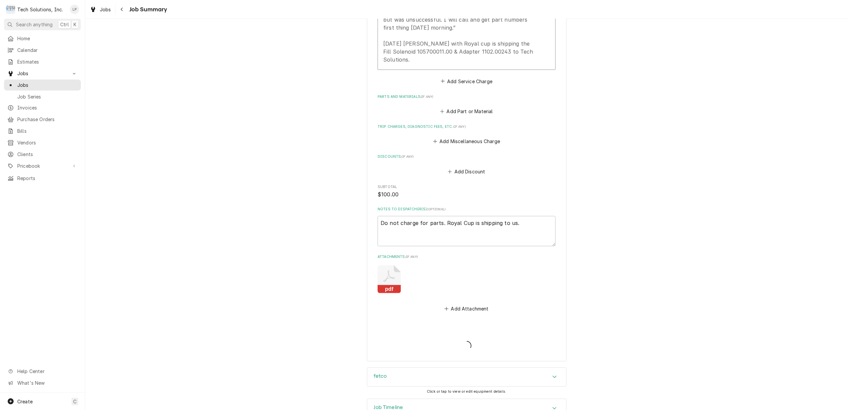
type textarea "x"
